Goal: Task Accomplishment & Management: Manage account settings

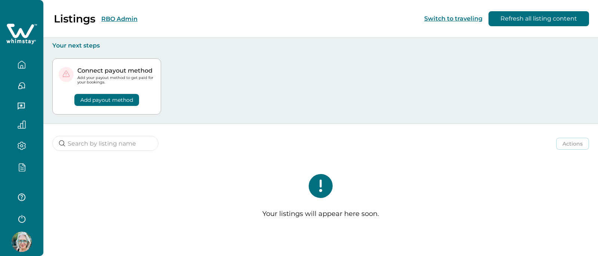
click at [114, 17] on button "RBO Admin" at bounding box center [119, 18] width 36 height 7
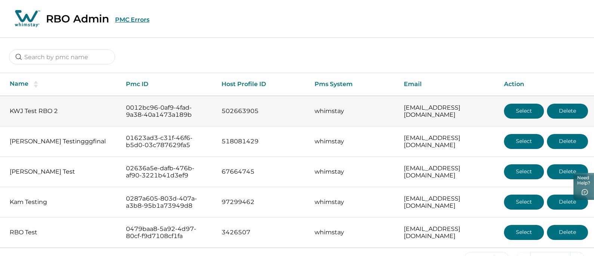
click at [538, 110] on button "Select" at bounding box center [524, 111] width 40 height 15
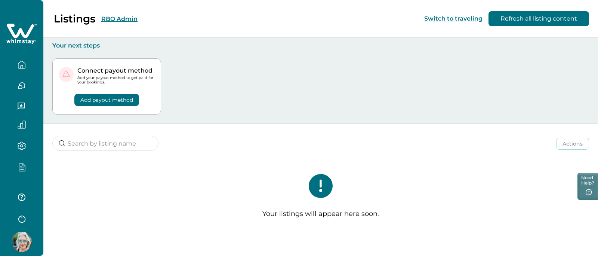
click at [179, 163] on div "Your listings will appear here soon." at bounding box center [320, 199] width 555 height 80
click at [23, 164] on icon "button" at bounding box center [22, 165] width 6 height 7
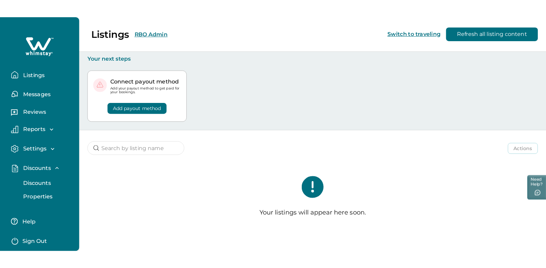
scroll to position [30, 0]
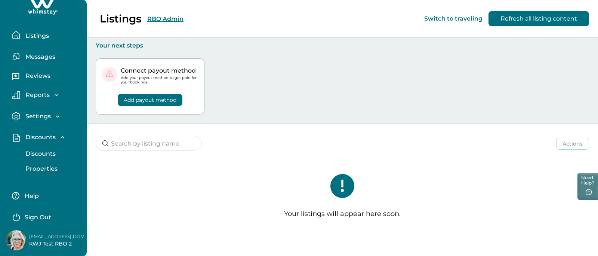
click at [43, 160] on button "Discounts" at bounding box center [51, 153] width 69 height 15
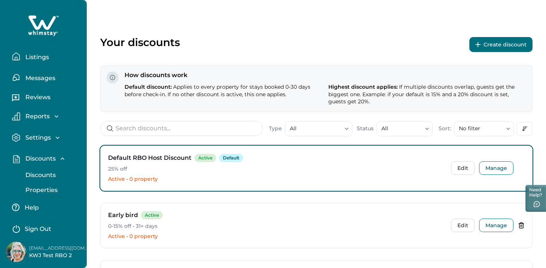
scroll to position [18, 0]
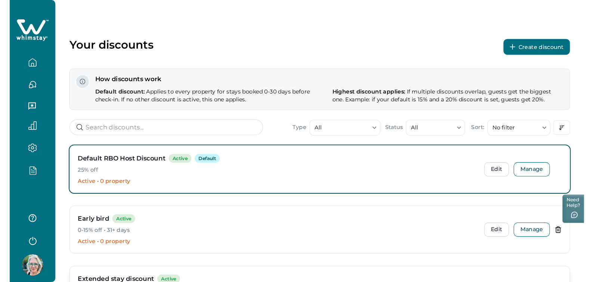
scroll to position [0, 0]
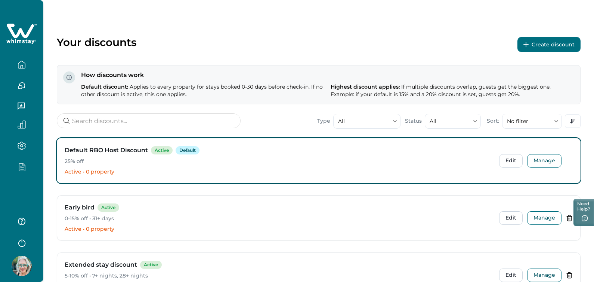
click at [335, 44] on div "Your discounts Create discount" at bounding box center [319, 44] width 524 height 17
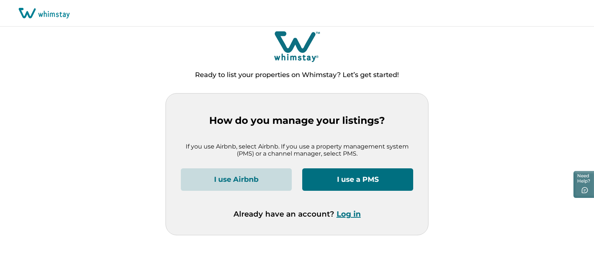
click at [346, 214] on button "Log in" at bounding box center [349, 213] width 24 height 9
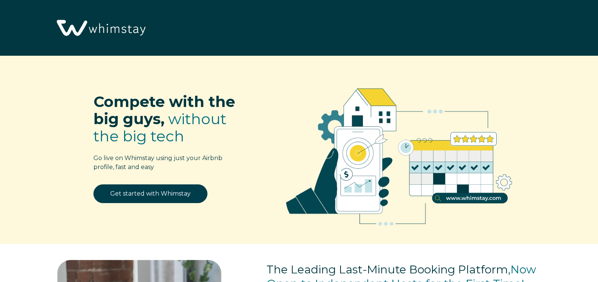
select select "US"
